Goal: Book appointment/travel/reservation

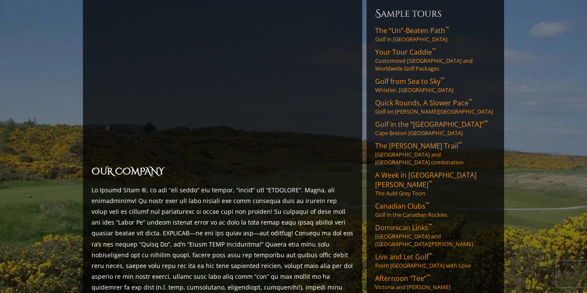
scroll to position [103, 0]
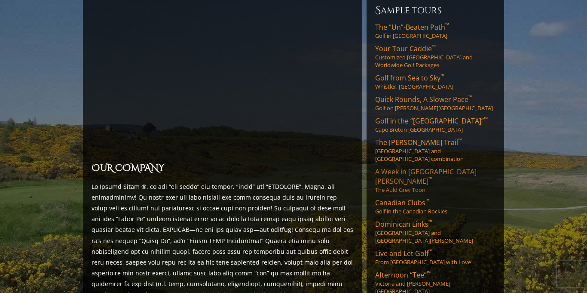
click at [407, 167] on link "A Week in St. Andrews ™ The Auld Grey Toon" at bounding box center [435, 180] width 120 height 27
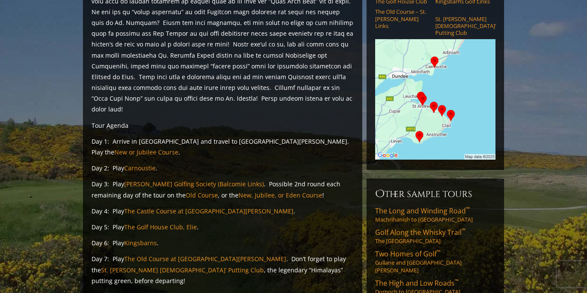
scroll to position [184, 0]
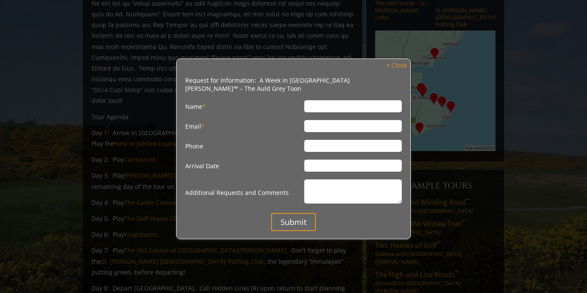
click at [224, 279] on div at bounding box center [293, 146] width 587 height 293
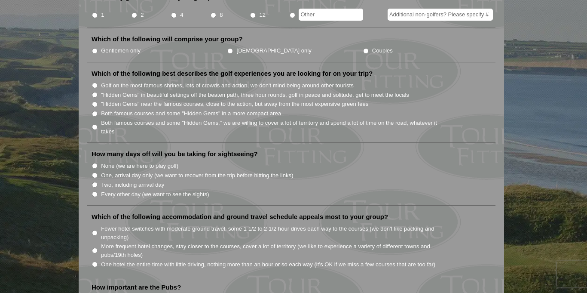
scroll to position [409, 0]
